Goal: Task Accomplishment & Management: Manage account settings

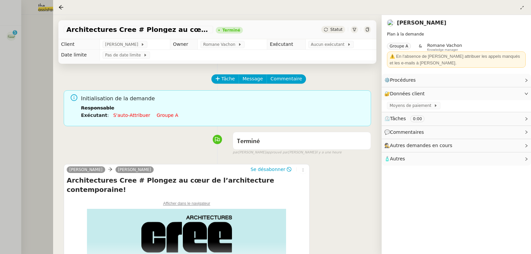
click at [29, 47] on div at bounding box center [265, 127] width 531 height 254
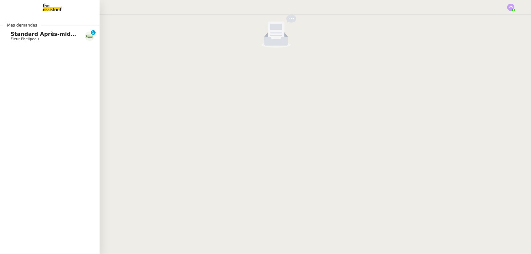
click at [16, 35] on span "Standard Après-midi - DLAB" at bounding box center [53, 34] width 84 height 6
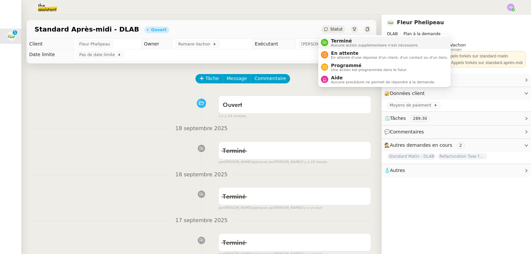
click at [337, 42] on span "Terminé" at bounding box center [375, 40] width 88 height 5
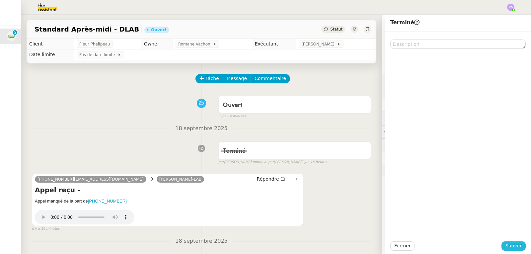
click at [510, 246] on span "Sauver" at bounding box center [514, 246] width 16 height 8
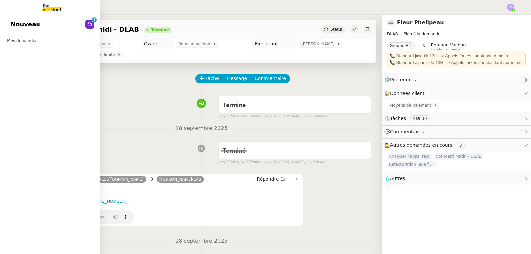
click at [16, 19] on span "Nouveau" at bounding box center [26, 24] width 30 height 10
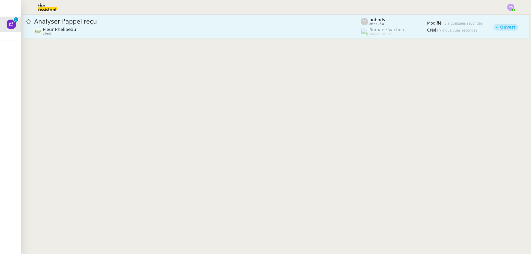
click at [114, 33] on div "Fleur Phelipeau client" at bounding box center [197, 31] width 327 height 9
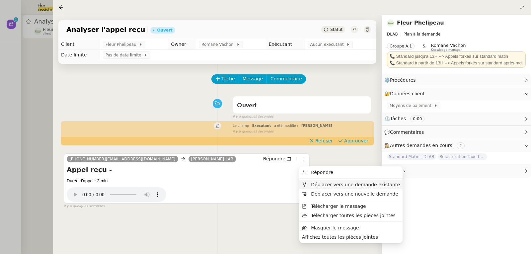
click at [321, 182] on span "Déplacer vers une demande existante" at bounding box center [355, 184] width 89 height 5
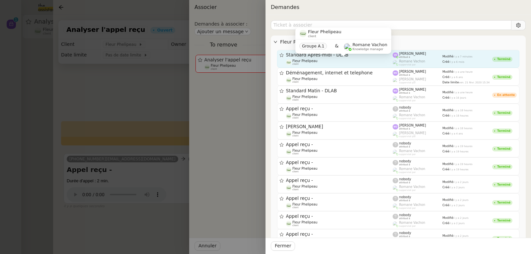
click at [312, 59] on span "Fleur Phelipeau" at bounding box center [304, 61] width 25 height 4
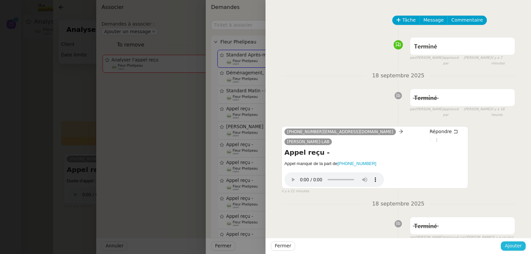
click at [517, 247] on span "Ajouter" at bounding box center [513, 246] width 17 height 8
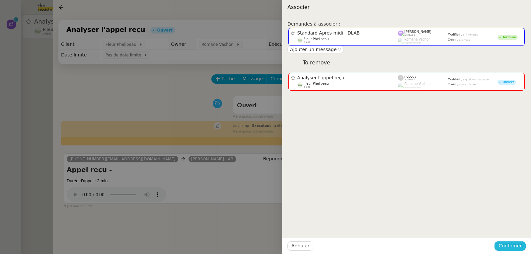
click at [509, 243] on span "Confirmer" at bounding box center [510, 246] width 23 height 8
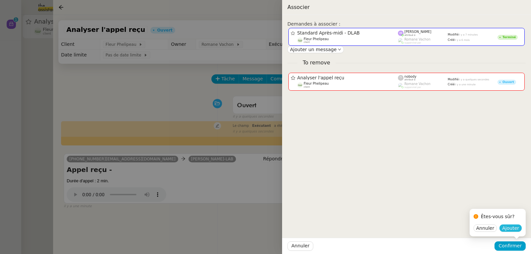
click at [510, 230] on span "Ajouter" at bounding box center [510, 228] width 17 height 7
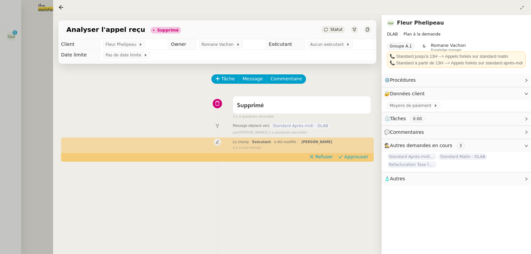
click at [5, 36] on div at bounding box center [265, 127] width 531 height 254
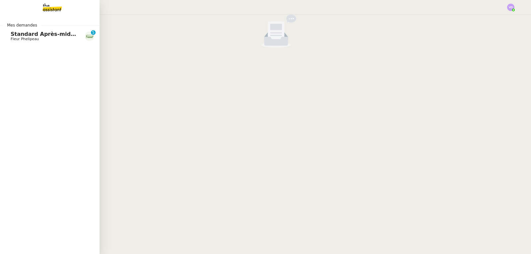
drag, startPoint x: 13, startPoint y: 33, endPoint x: 37, endPoint y: 41, distance: 24.9
click at [13, 33] on span "Standard Après-midi - DLAB" at bounding box center [53, 34] width 84 height 6
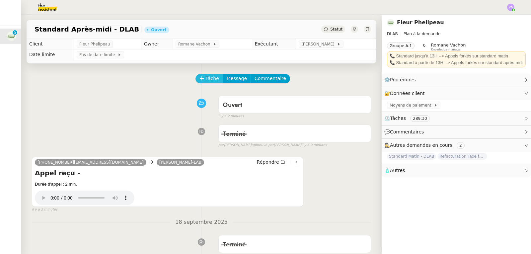
click at [210, 83] on button "Tâche" at bounding box center [210, 78] width 28 height 9
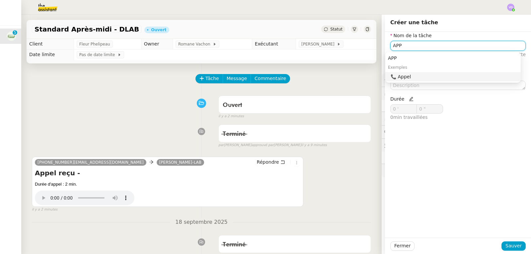
click at [402, 77] on div "📞 Appel" at bounding box center [454, 77] width 127 height 6
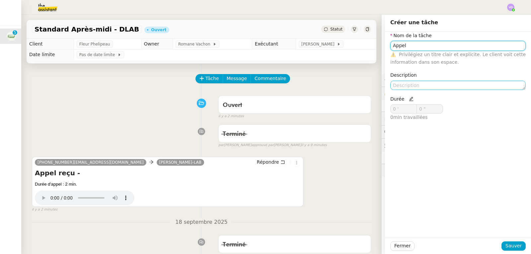
type input "Appel"
click at [399, 84] on textarea at bounding box center [457, 85] width 135 height 9
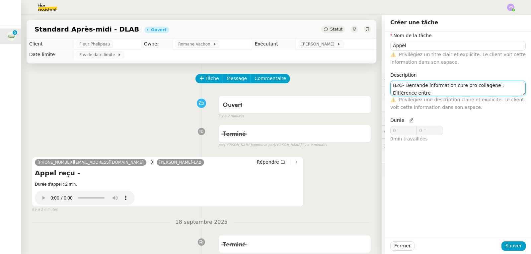
scroll to position [1, 0]
type textarea "B2C- Demande information cure pro collagène : Différence entre le flacon et les…"
click at [400, 121] on span "Durée" at bounding box center [401, 120] width 23 height 5
click at [409, 121] on icon at bounding box center [411, 120] width 5 height 5
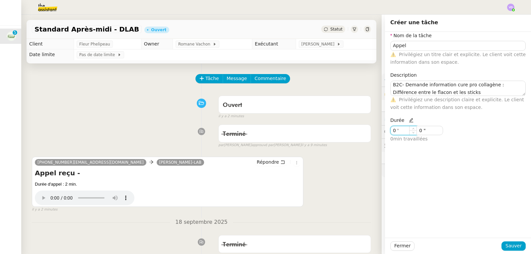
drag, startPoint x: 399, startPoint y: 129, endPoint x: 378, endPoint y: 135, distance: 21.4
click at [378, 135] on app-ticket "Standard Après-midi - DLAB Ouvert Statut Client Fleur Phelipeau Owner Romane Va…" at bounding box center [276, 134] width 510 height 239
type input "2 '"
click at [511, 246] on span "Sauver" at bounding box center [514, 246] width 16 height 8
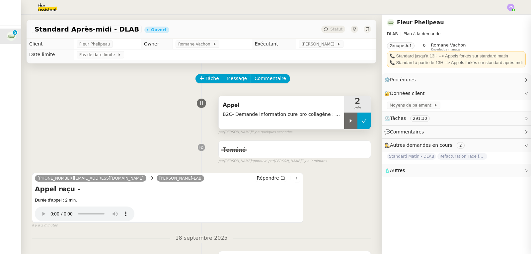
click at [362, 122] on icon at bounding box center [364, 121] width 5 height 4
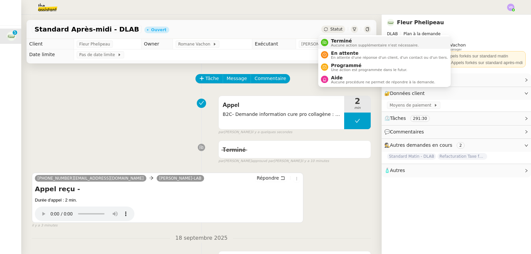
click at [334, 43] on span "Aucune action supplémentaire n'est nécessaire." at bounding box center [375, 45] width 88 height 4
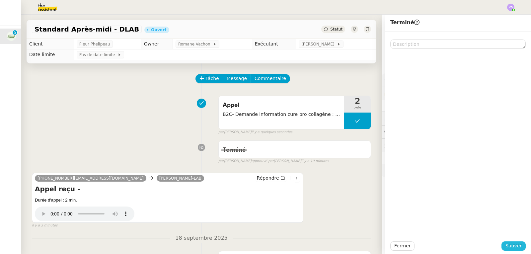
drag, startPoint x: 515, startPoint y: 246, endPoint x: 447, endPoint y: 1, distance: 254.1
click at [515, 246] on span "Sauver" at bounding box center [514, 246] width 16 height 8
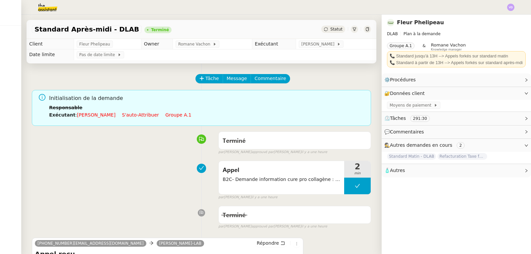
click at [84, 161] on div "Appel B2C- Demande information cure pro collagène : Différence entre le flacon …" at bounding box center [201, 179] width 339 height 42
click at [307, 77] on div "Tâche Message Commentaire" at bounding box center [283, 82] width 175 height 16
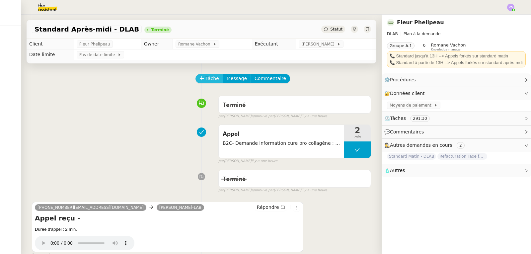
click at [209, 81] on span "Tâche" at bounding box center [212, 79] width 14 height 8
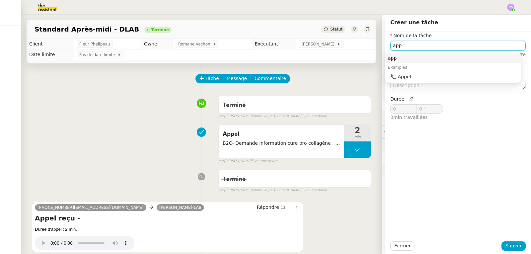
click at [428, 79] on div "📞 Appel" at bounding box center [454, 77] width 127 height 6
type input "Appel"
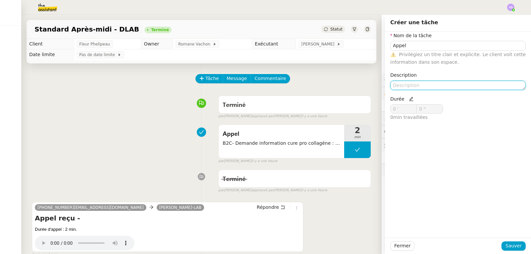
click at [422, 88] on textarea at bounding box center [457, 85] width 135 height 9
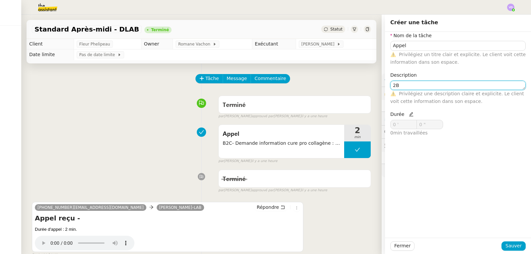
type textarea "2"
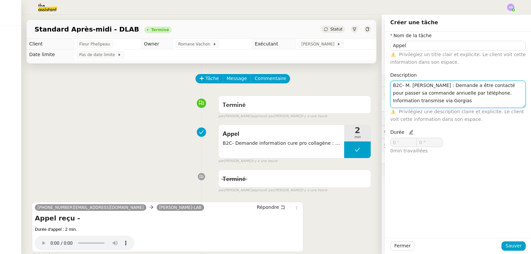
type textarea "B2C- M. [PERSON_NAME] : Demande a être contacté pour passer sa commande annuell…"
click at [409, 133] on icon at bounding box center [411, 132] width 5 height 5
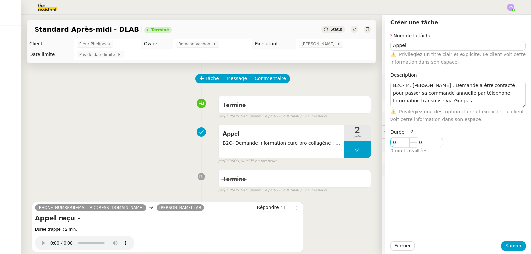
drag, startPoint x: 401, startPoint y: 142, endPoint x: 387, endPoint y: 145, distance: 13.9
click at [391, 145] on input "0 '" at bounding box center [404, 142] width 26 height 9
type input "3 '"
click at [520, 250] on div "Fermer Sauver" at bounding box center [457, 245] width 135 height 9
click at [515, 246] on span "Sauver" at bounding box center [514, 246] width 16 height 8
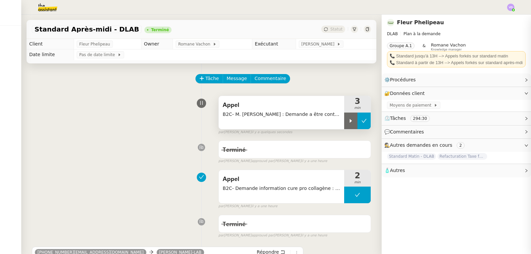
click at [360, 124] on button at bounding box center [364, 121] width 13 height 17
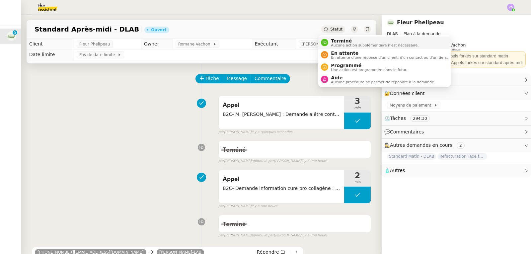
click at [335, 38] on li "Terminé Aucune action supplémentaire n'est nécessaire." at bounding box center [384, 43] width 132 height 12
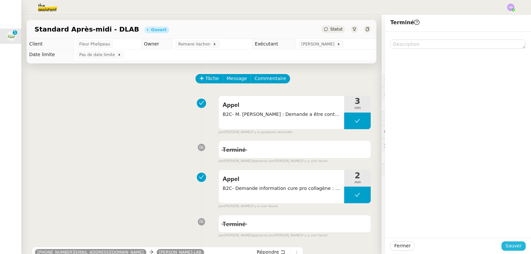
click at [504, 242] on button "Sauver" at bounding box center [514, 245] width 24 height 9
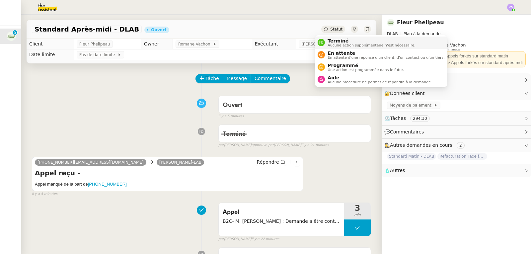
click at [329, 42] on span "Terminé" at bounding box center [372, 40] width 88 height 5
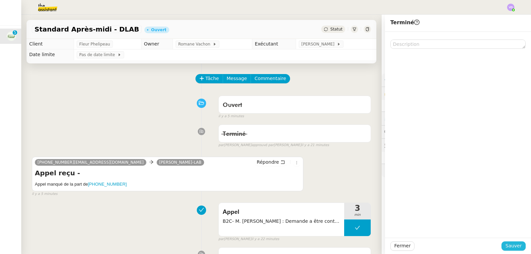
click at [514, 249] on span "Sauver" at bounding box center [514, 246] width 16 height 8
